Goal: Find specific page/section: Find specific page/section

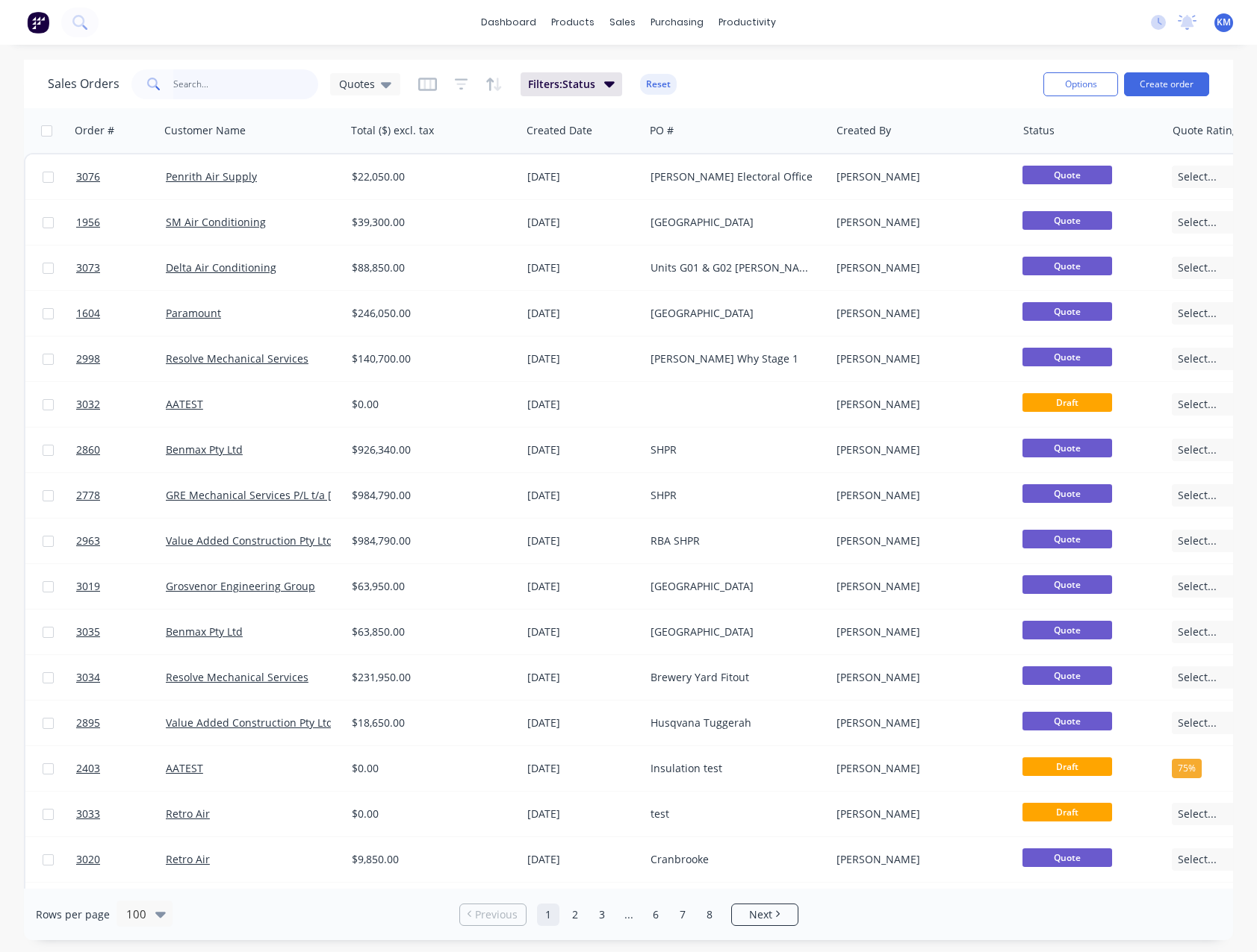
click at [198, 75] on input "text" at bounding box center [245, 84] width 146 height 30
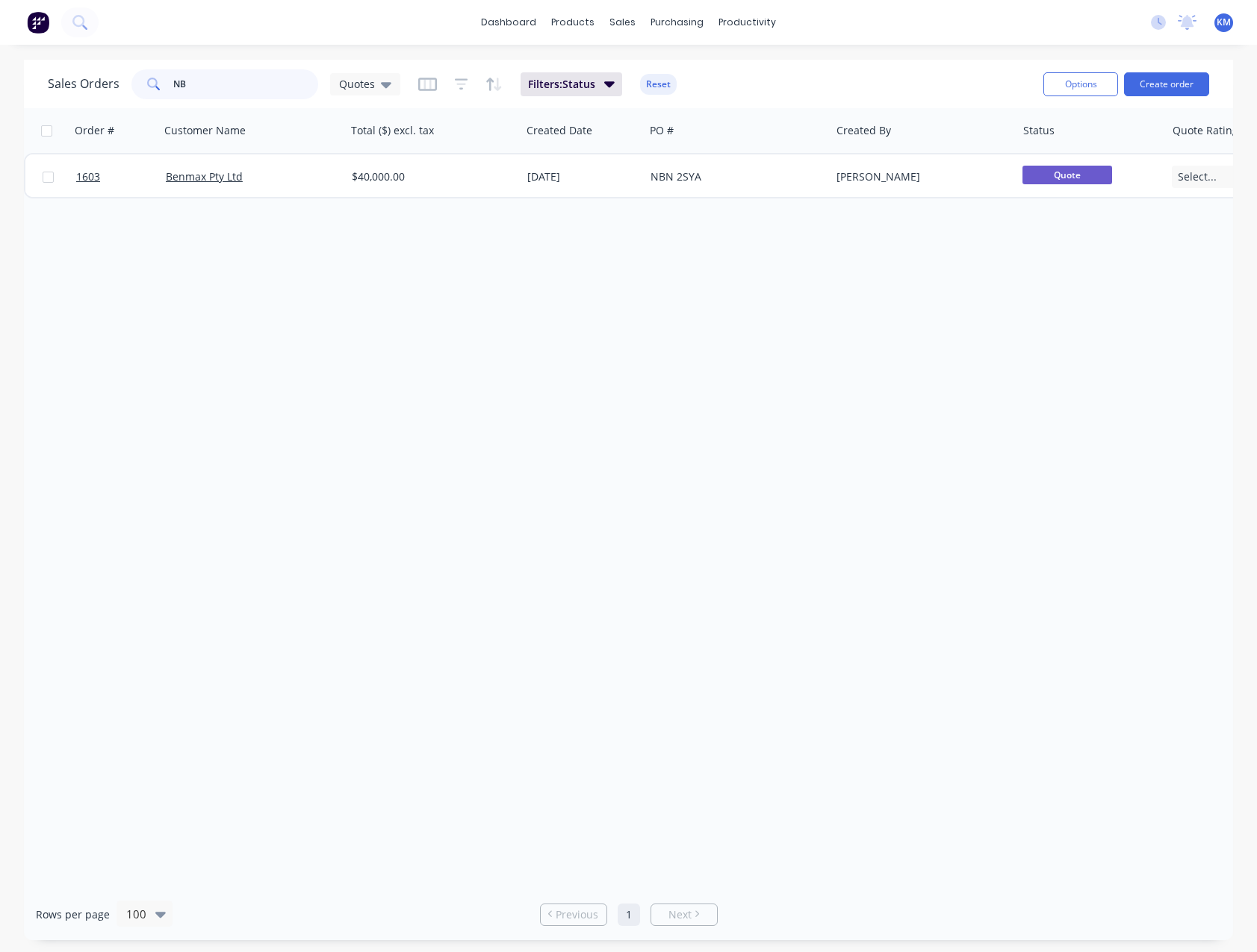
type input "N"
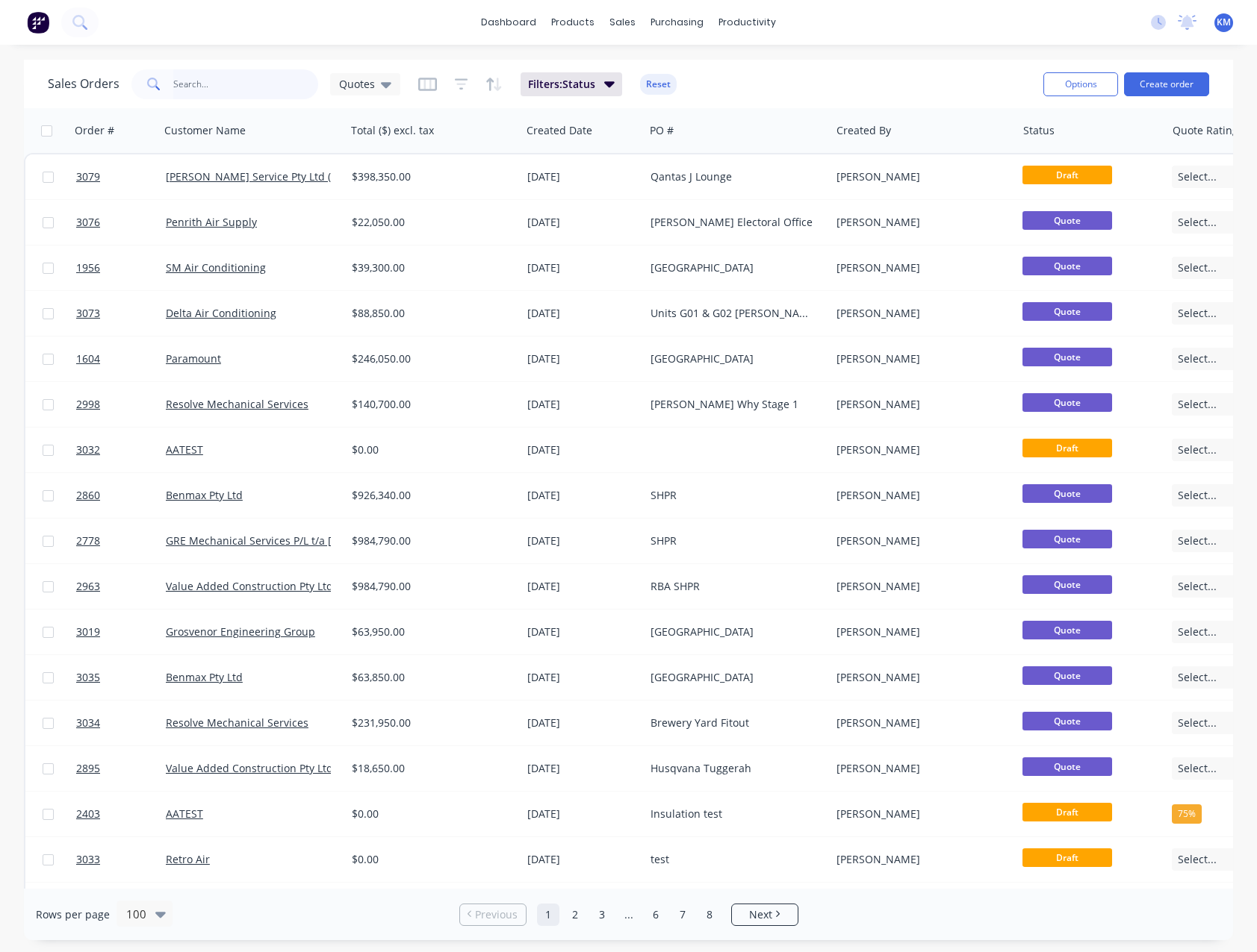
click at [232, 83] on input "text" at bounding box center [245, 84] width 146 height 30
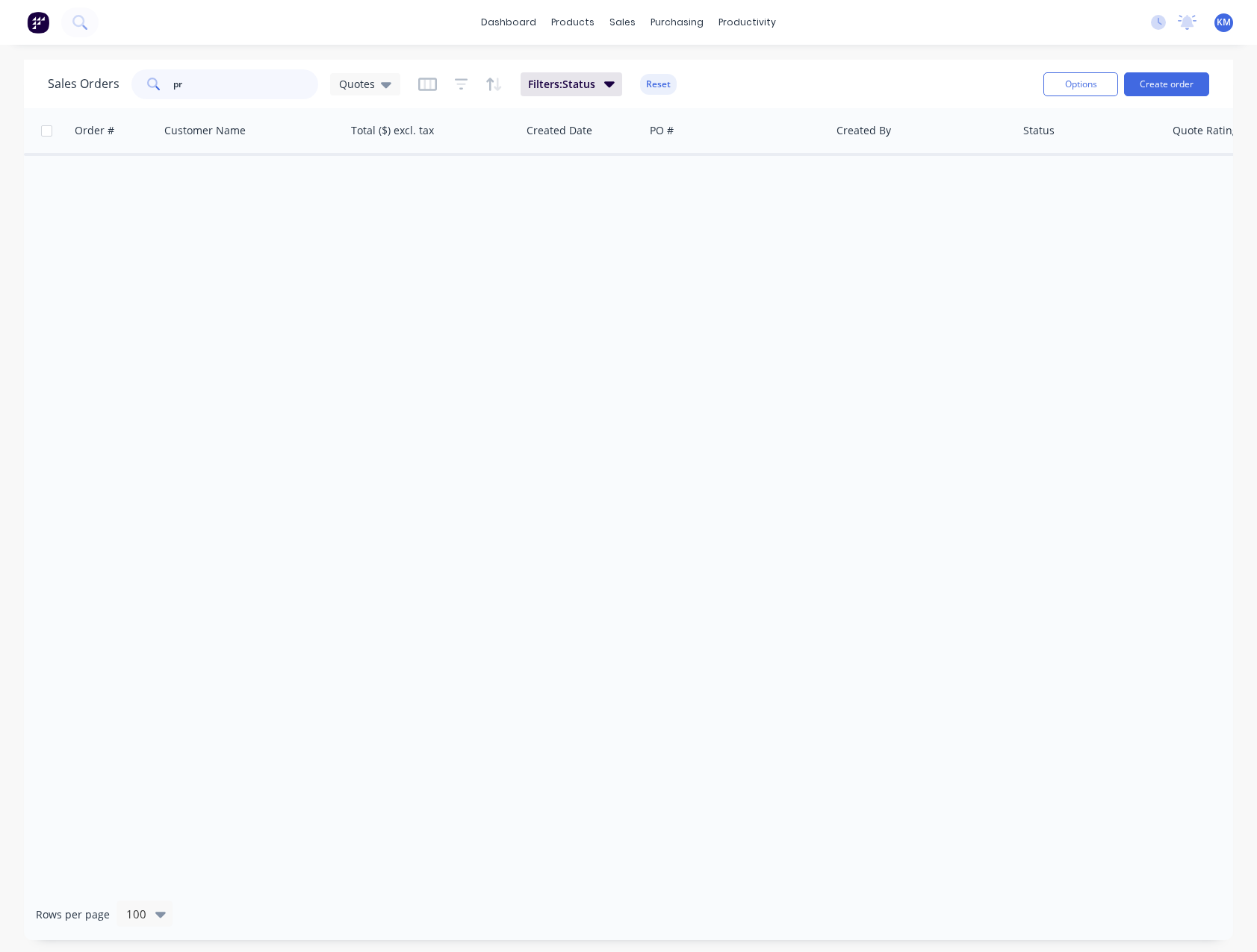
type input "p"
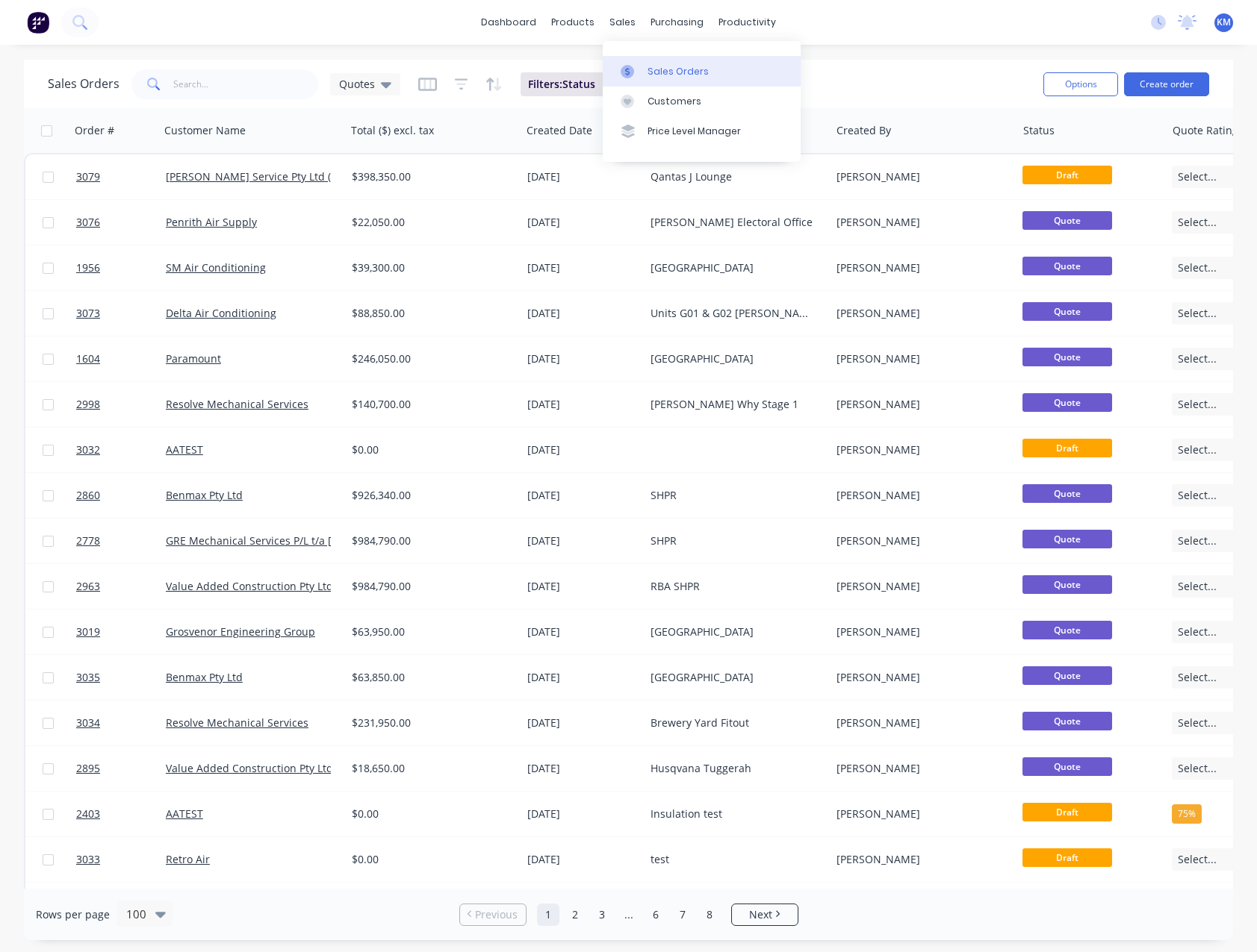
click at [656, 73] on div "Sales Orders" at bounding box center [678, 72] width 61 height 13
click at [655, 102] on div "Customers" at bounding box center [675, 101] width 54 height 13
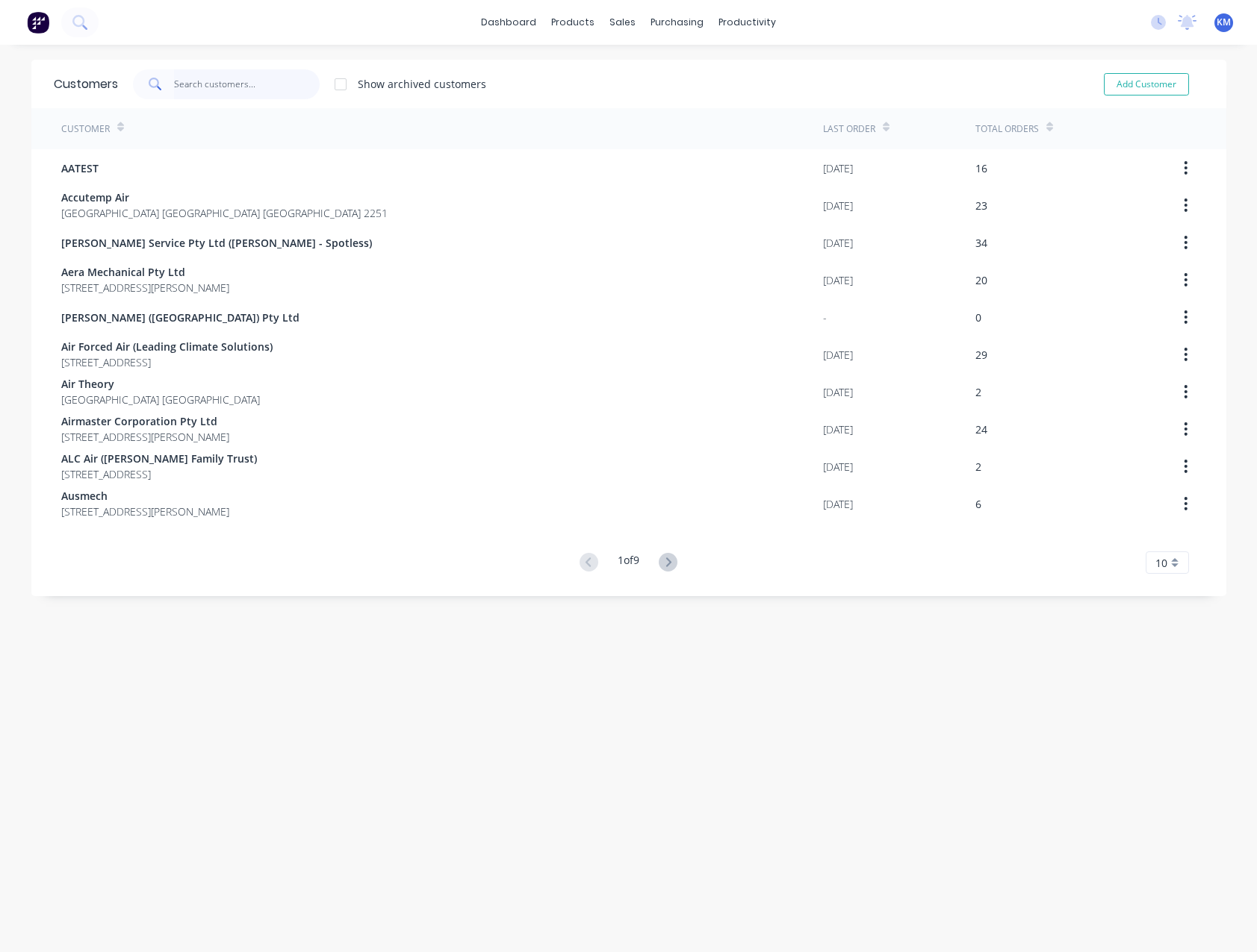
click at [209, 80] on input "text" at bounding box center [246, 84] width 146 height 30
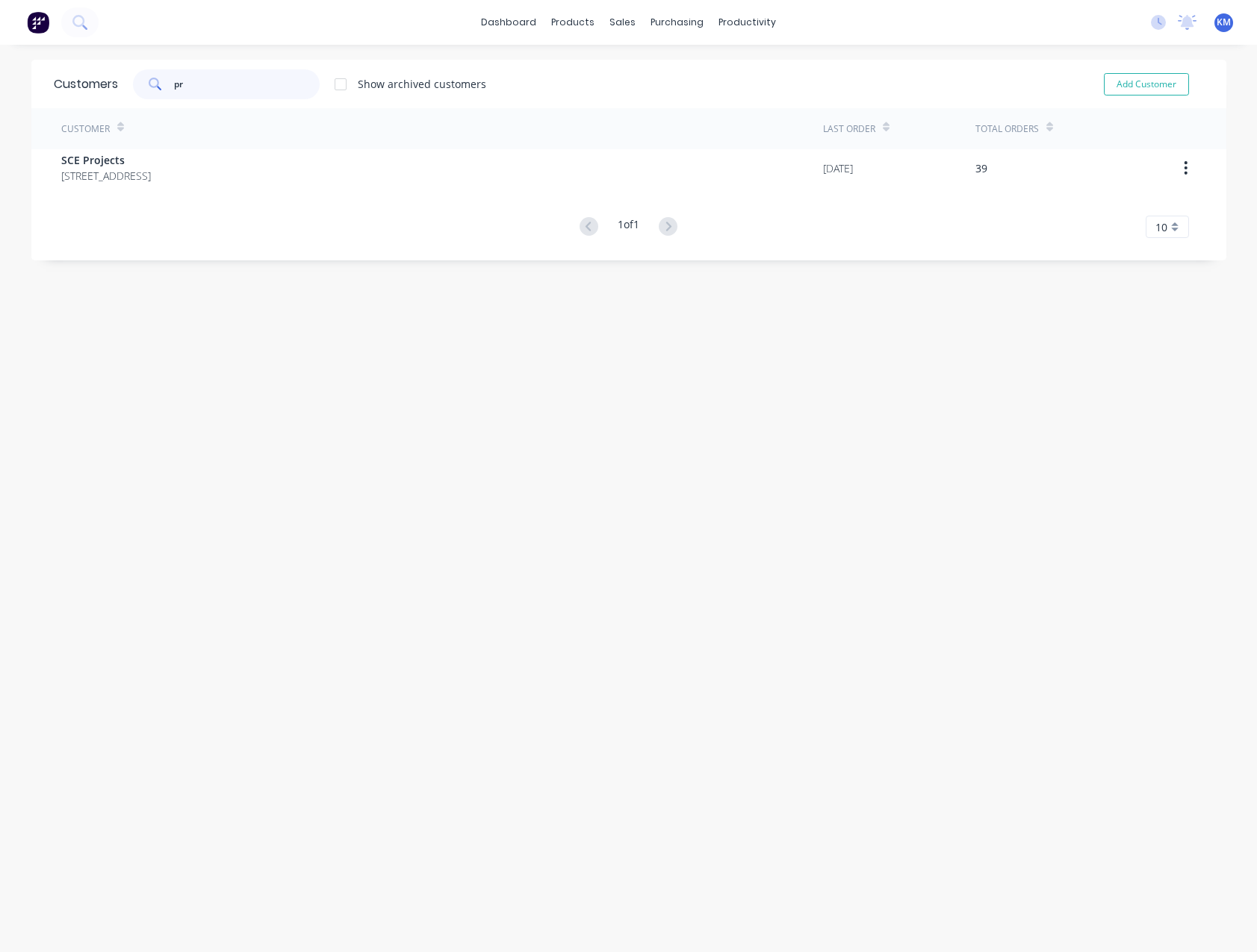
type input "p"
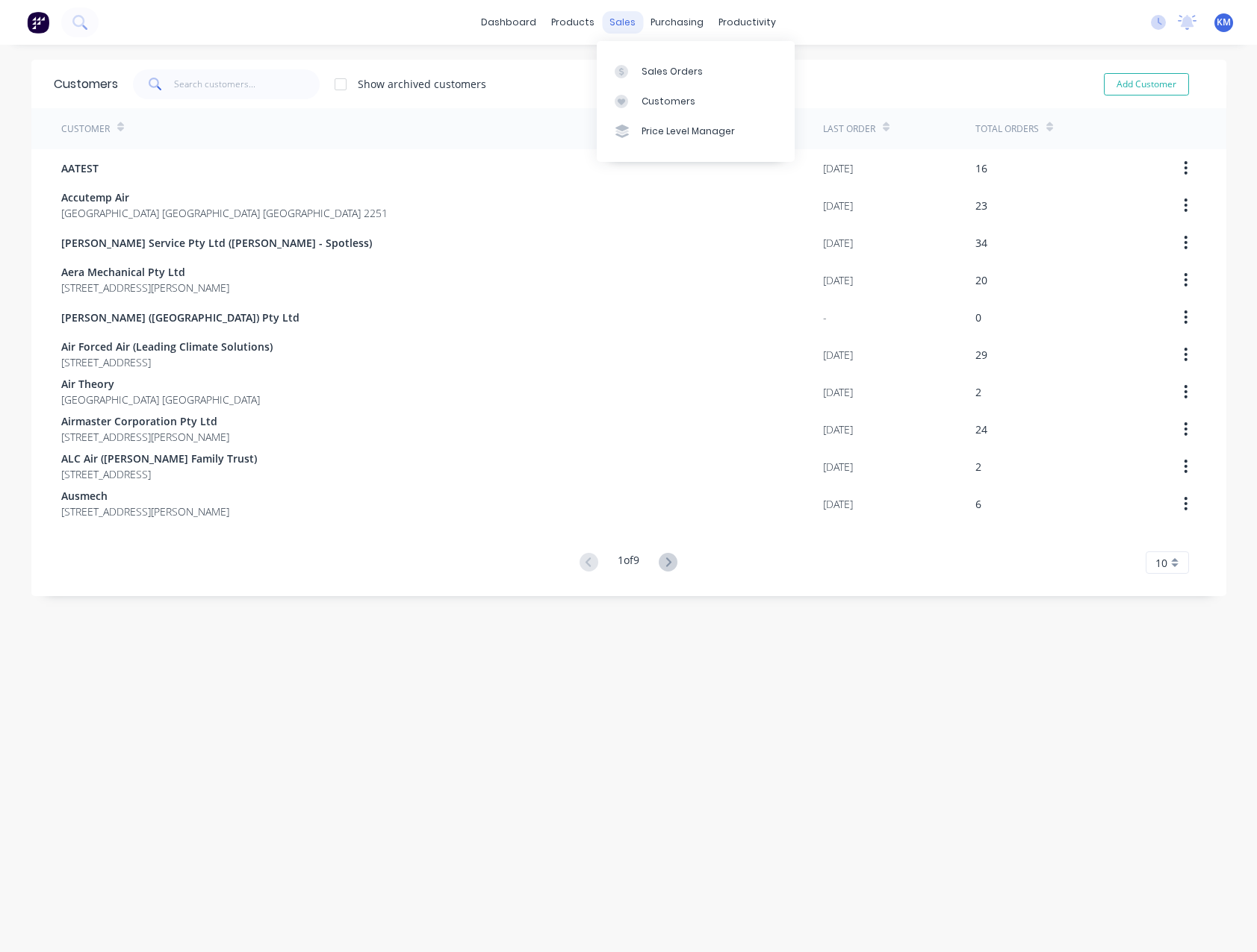
click at [623, 28] on div "sales" at bounding box center [623, 22] width 41 height 22
click at [634, 65] on div at bounding box center [625, 72] width 22 height 13
